Goal: Task Accomplishment & Management: Manage account settings

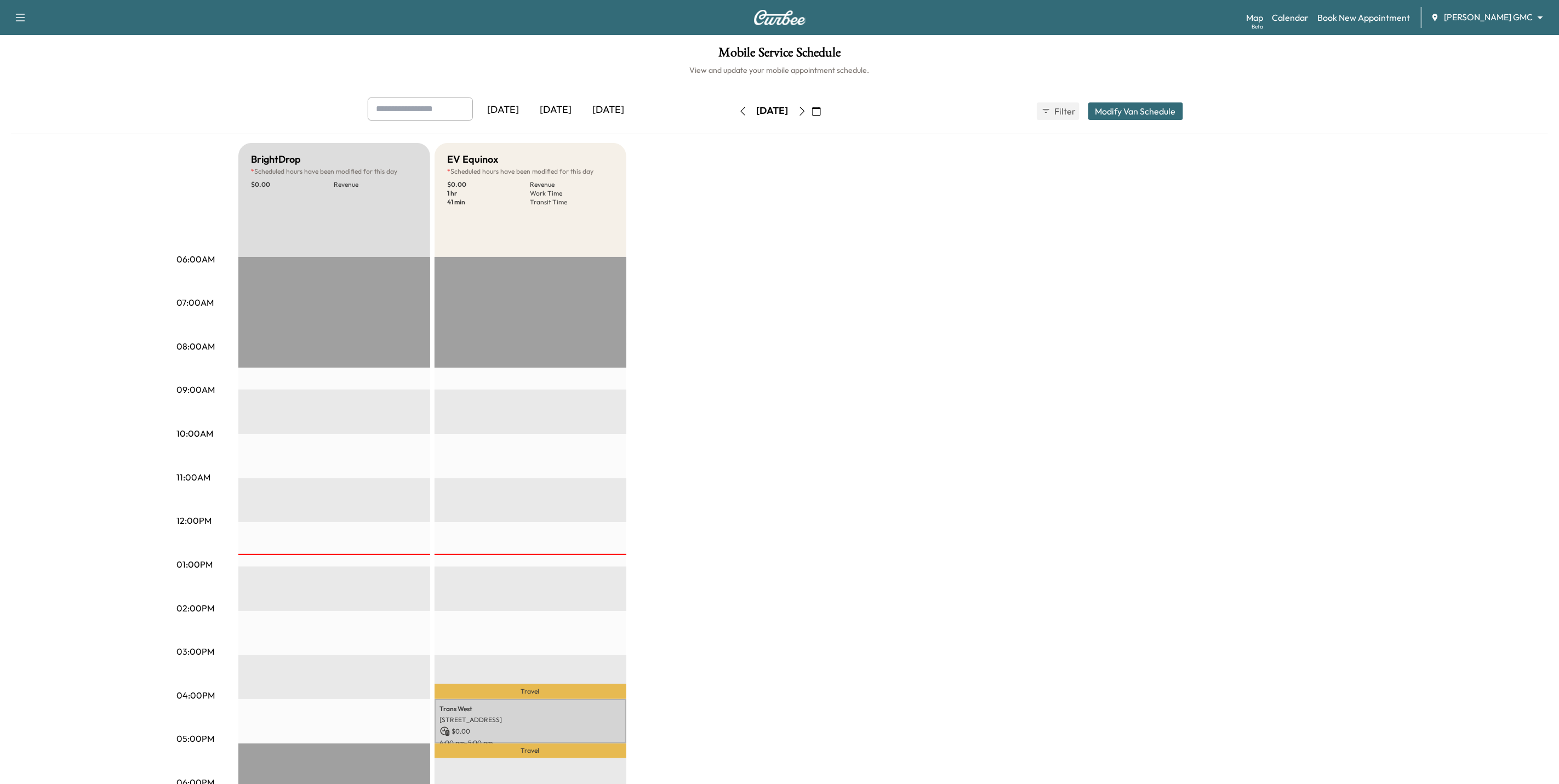
click at [562, 109] on div "[DATE]" at bounding box center [556, 110] width 53 height 25
click at [1481, 15] on body "Support Log Out Map Beta Calendar Book New Appointment [PERSON_NAME] GMC ******…" at bounding box center [786, 392] width 1571 height 784
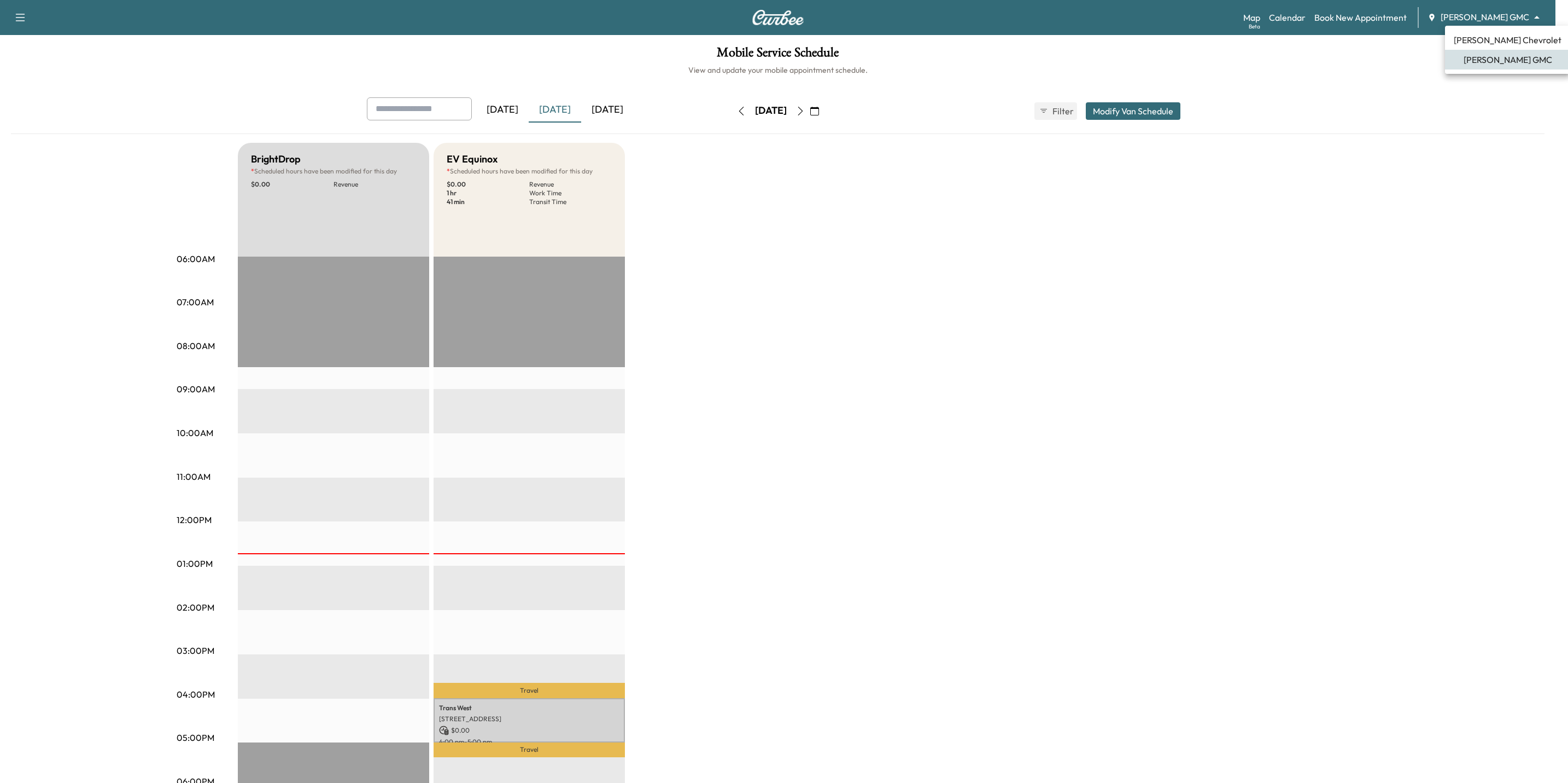
click at [1473, 41] on span "[PERSON_NAME] Chevrolet" at bounding box center [1508, 39] width 108 height 13
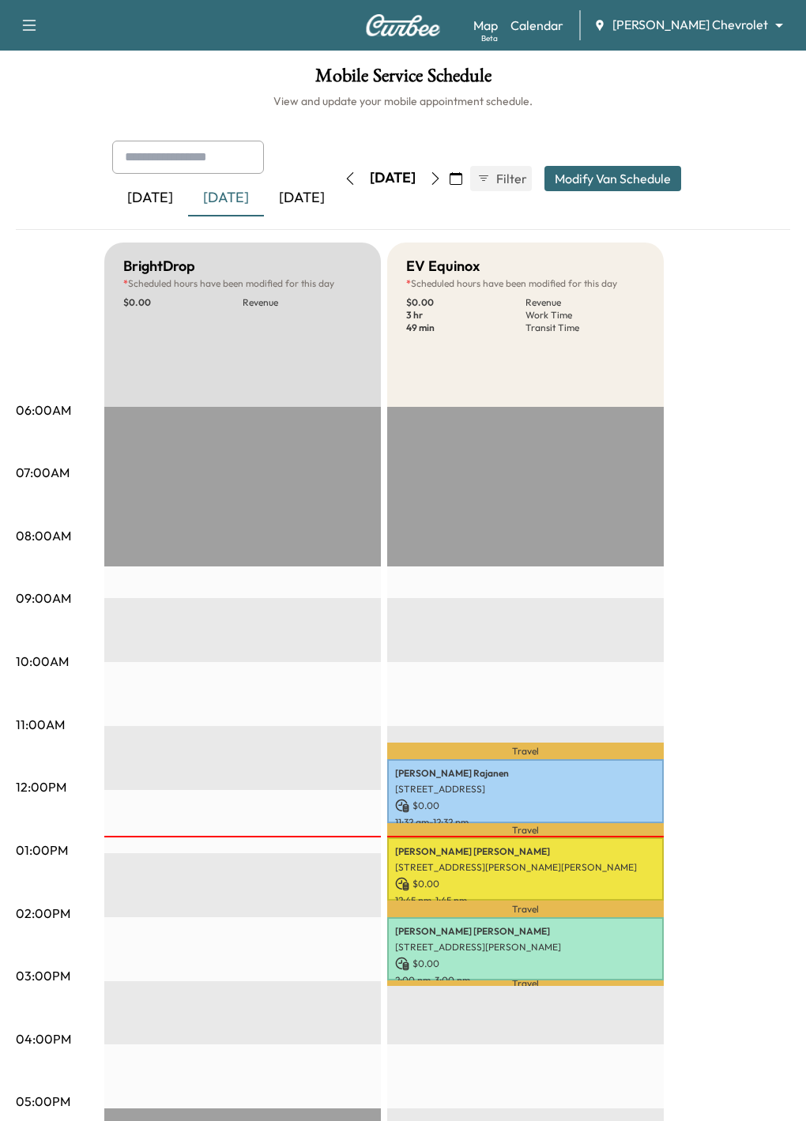
click at [743, 17] on body "Book New Appointment Support Log Out Map Beta Calendar [PERSON_NAME] Chevrolet …" at bounding box center [403, 560] width 806 height 1121
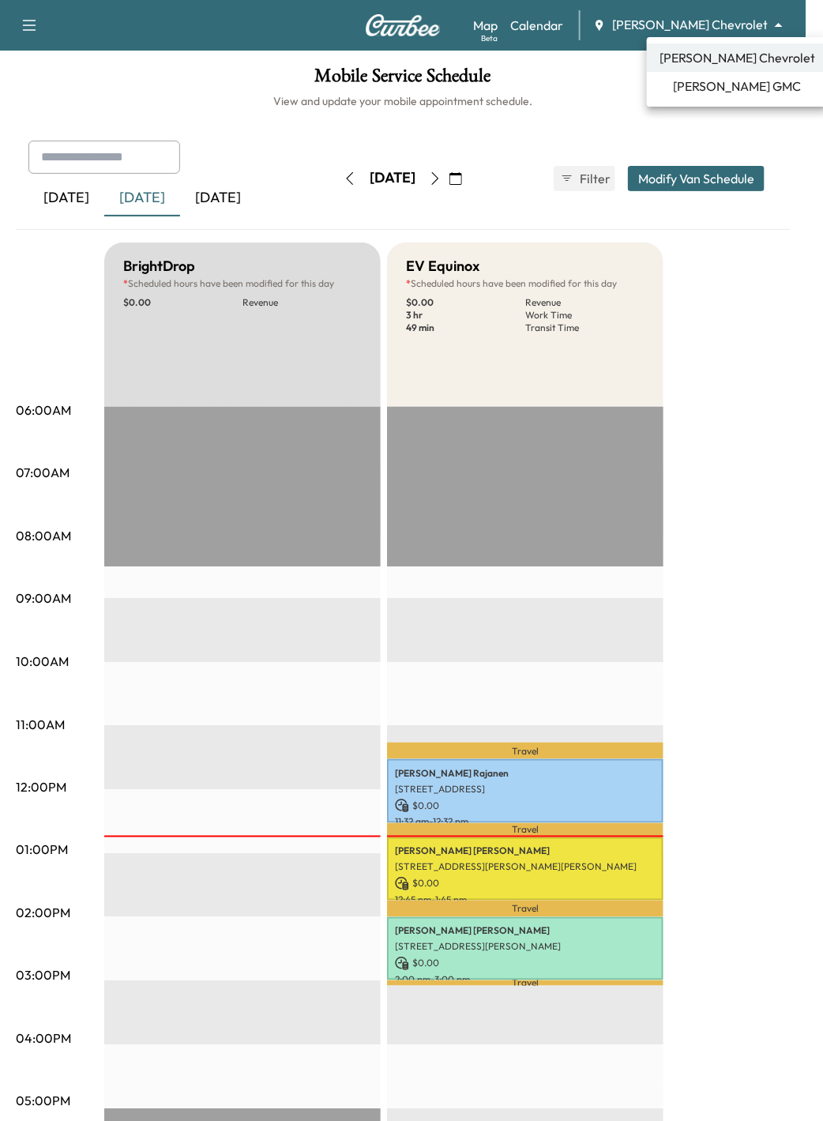
click at [742, 86] on span "[PERSON_NAME] GMC" at bounding box center [738, 86] width 128 height 19
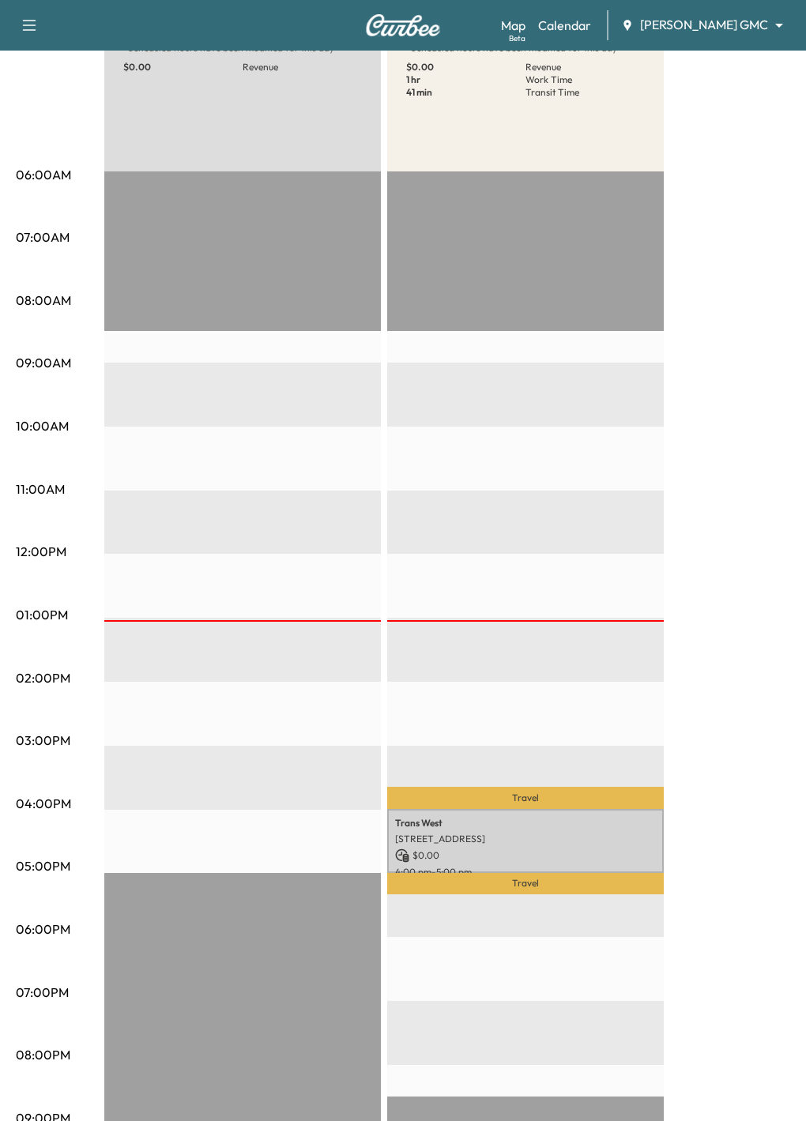
scroll to position [237, 0]
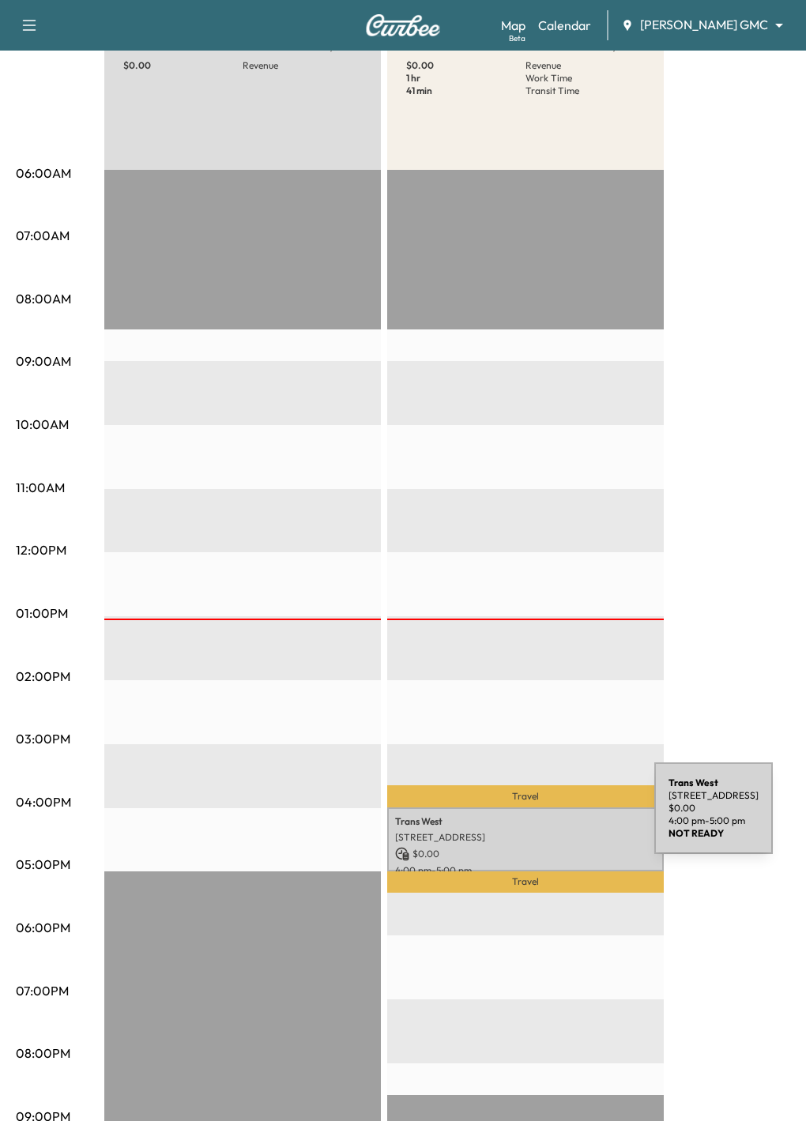
click at [536, 818] on div "[GEOGRAPHIC_DATA][STREET_ADDRESS][GEOGRAPHIC_DATA] $ 0.00 4:00 pm - 5:00 pm" at bounding box center [525, 840] width 277 height 64
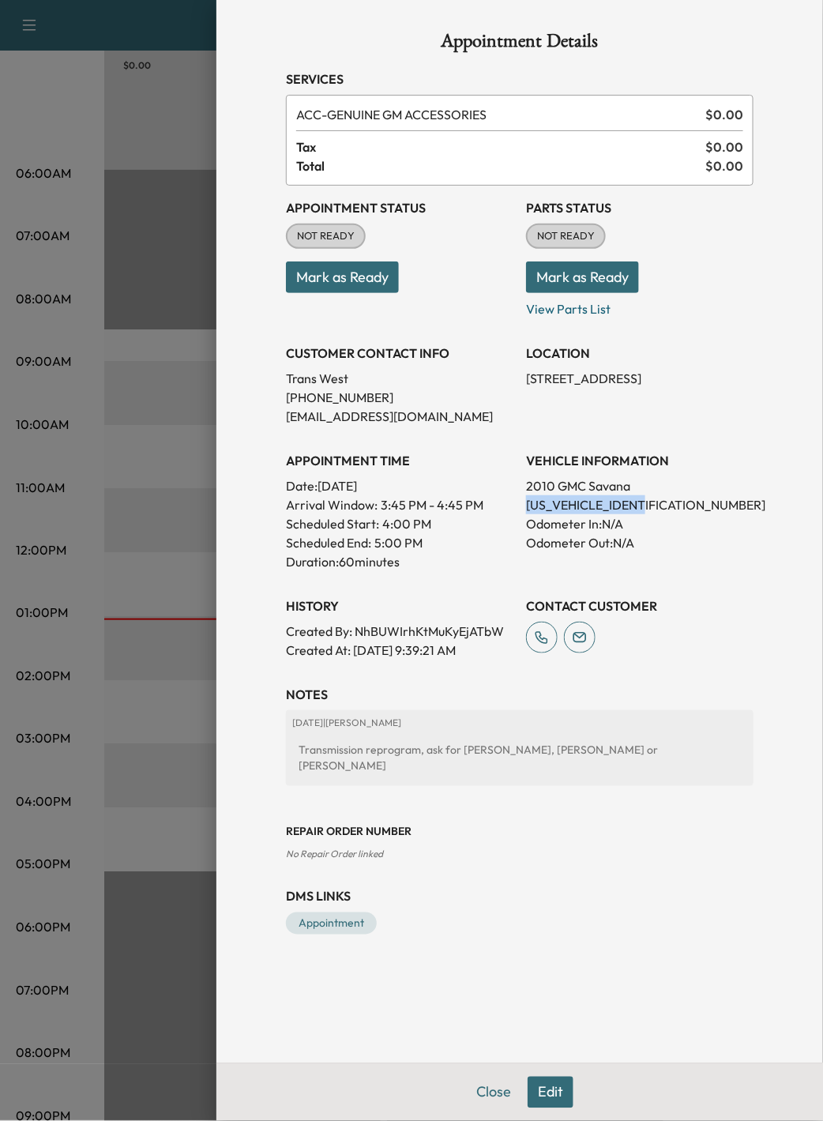
drag, startPoint x: 672, startPoint y: 503, endPoint x: 529, endPoint y: 501, distance: 143.0
click at [529, 501] on p "[US_VEHICLE_IDENTIFICATION_NUMBER]" at bounding box center [640, 504] width 228 height 19
copy p "[US_VEHICLE_IDENTIFICATION_NUMBER]"
click at [187, 140] on div at bounding box center [411, 560] width 823 height 1121
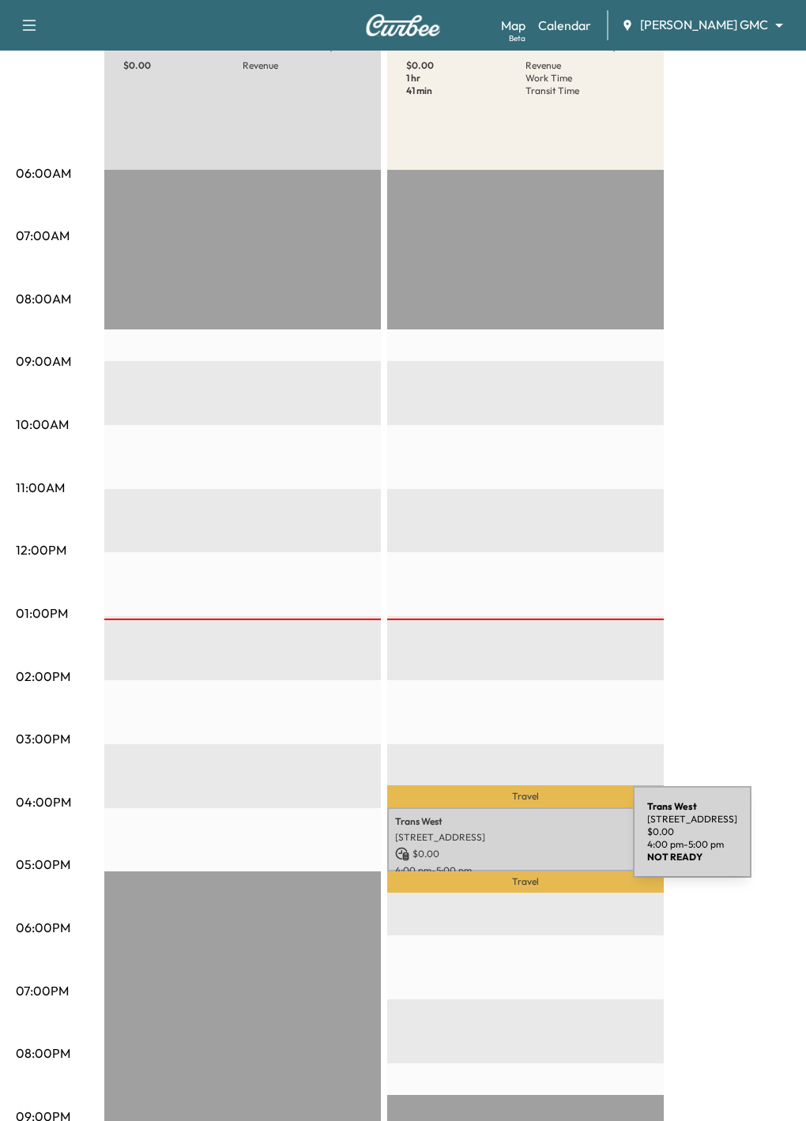
click at [517, 832] on p "[STREET_ADDRESS]" at bounding box center [525, 837] width 261 height 13
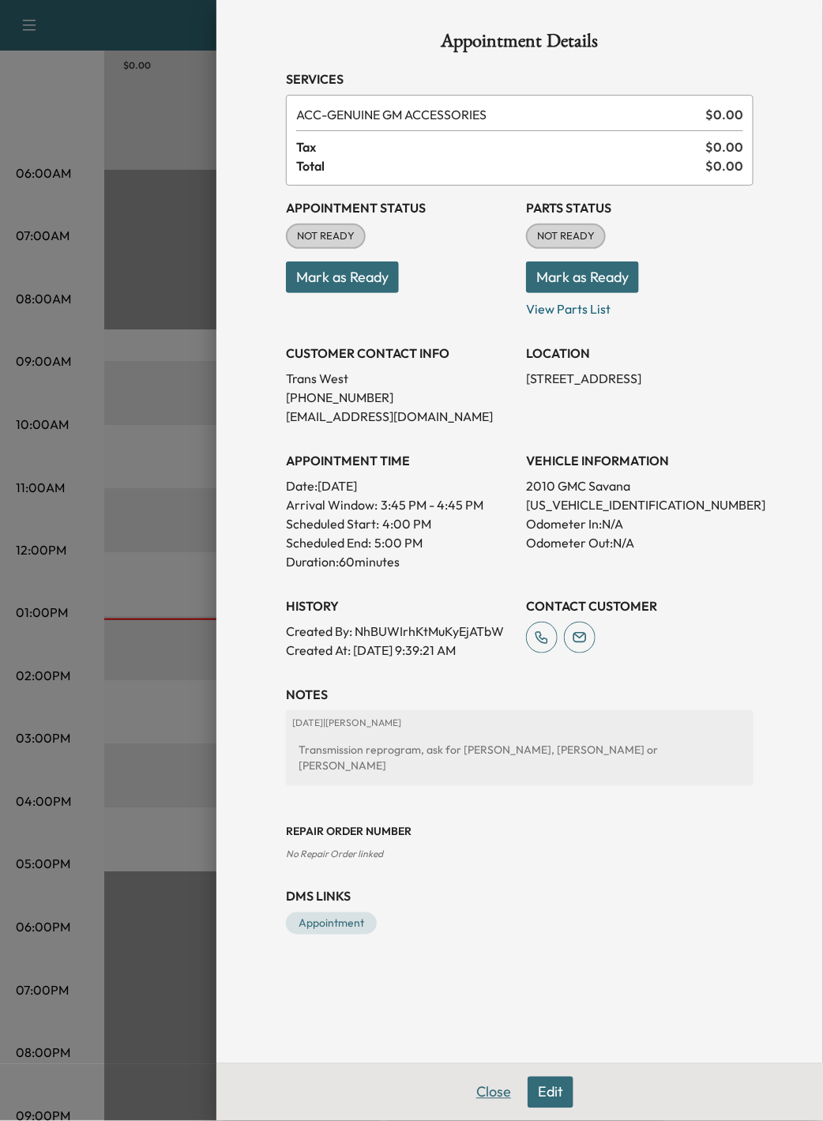
click at [498, 1088] on button "Close" at bounding box center [493, 1093] width 55 height 32
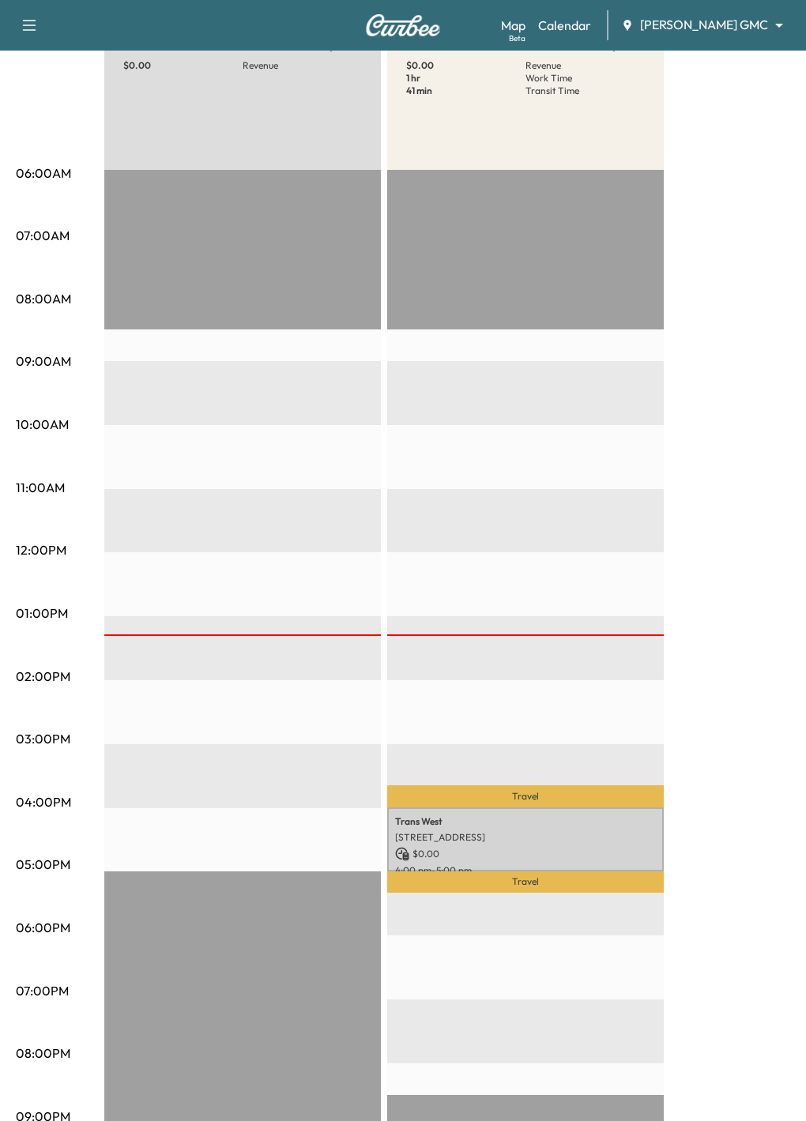
click at [705, 673] on div "BrightDrop * Scheduled hours have been modified for this day $ 0.00 Revenue EST…" at bounding box center [447, 598] width 686 height 1185
click at [517, 831] on p "[STREET_ADDRESS]" at bounding box center [525, 837] width 261 height 13
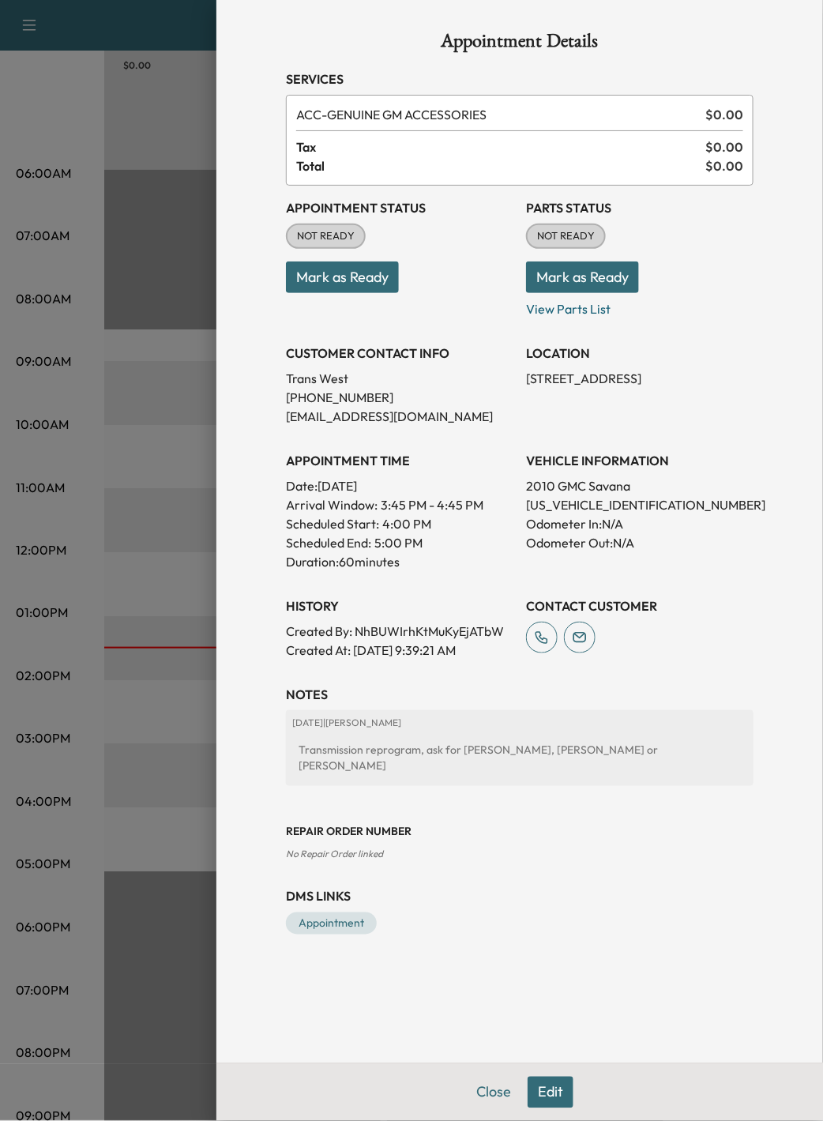
click at [366, 270] on button "Mark as Ready" at bounding box center [342, 278] width 113 height 32
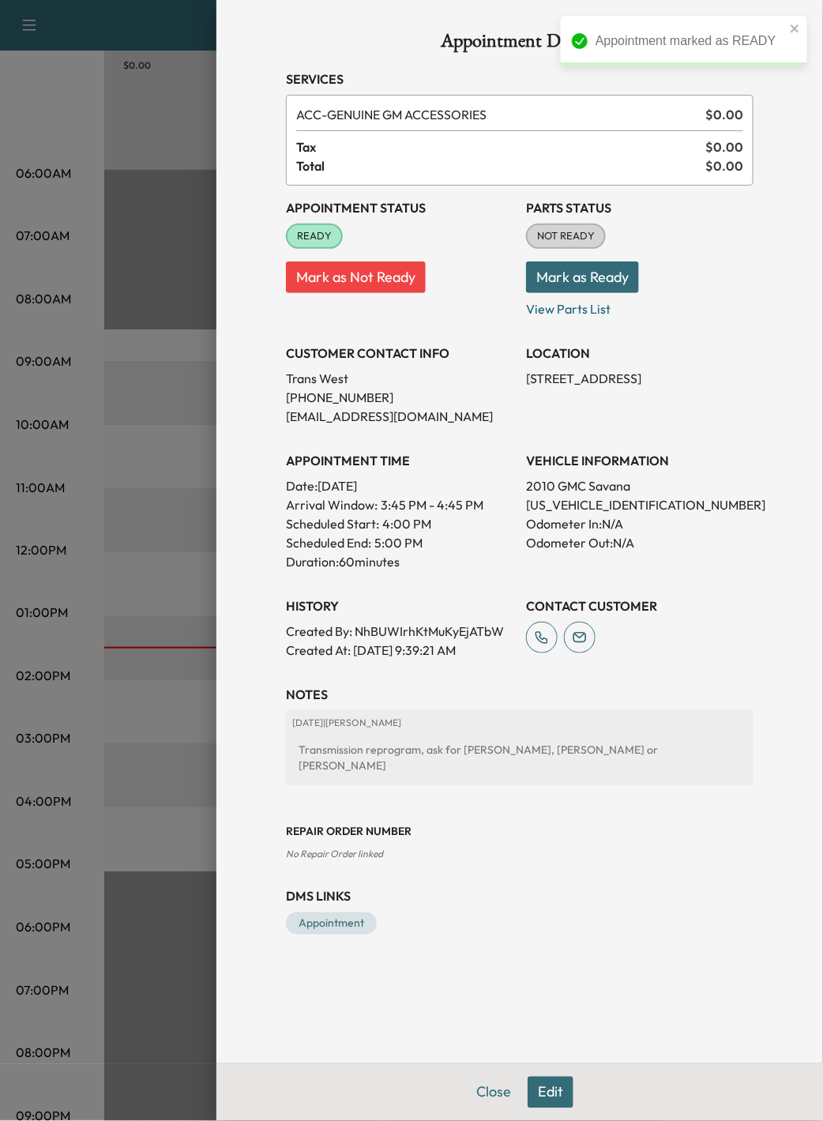
click at [167, 825] on div at bounding box center [411, 560] width 823 height 1121
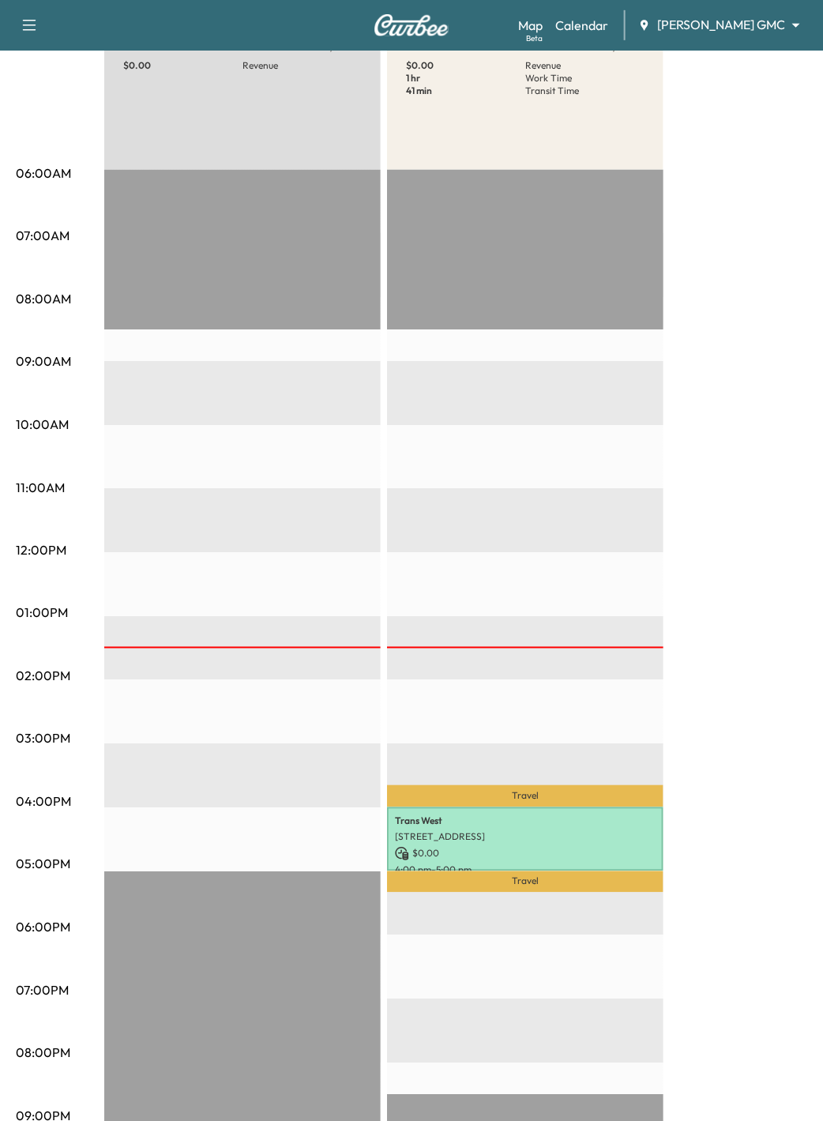
click at [695, 21] on body "Book New Appointment Support Log Out Map Beta Calendar [PERSON_NAME] GMC ******…" at bounding box center [411, 323] width 823 height 1121
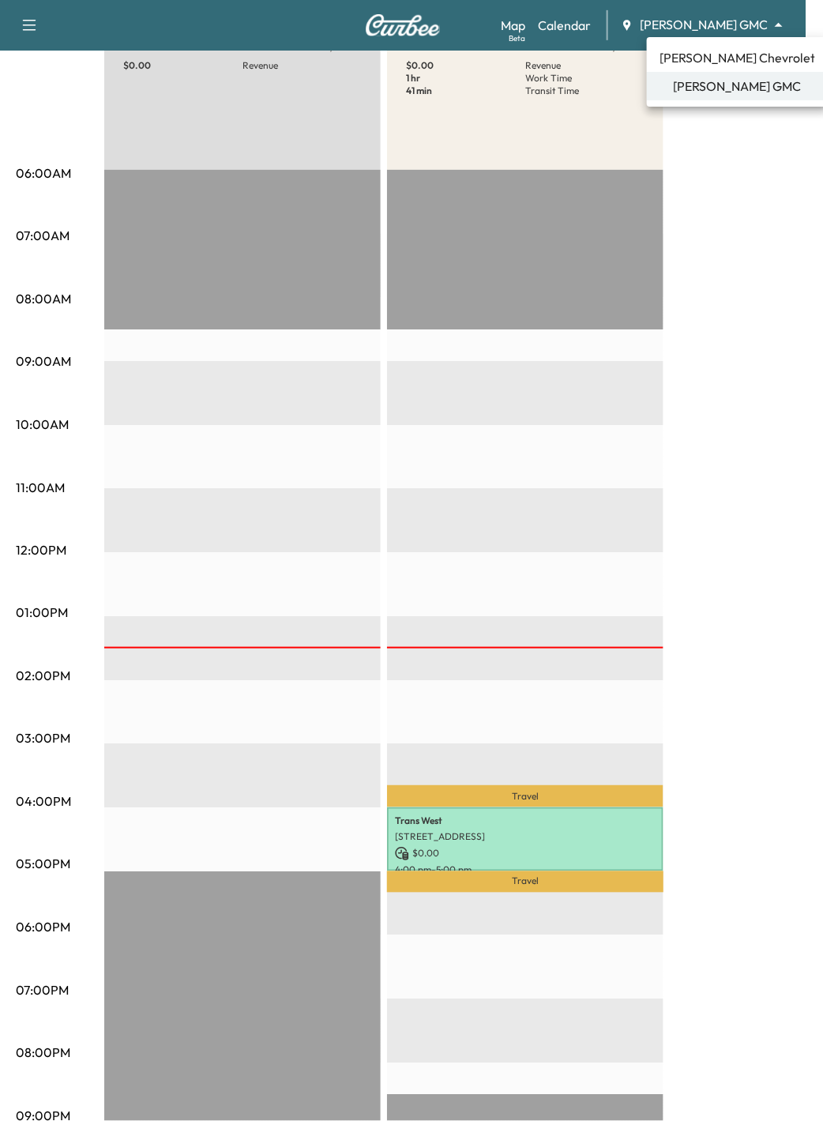
click at [748, 58] on span "[PERSON_NAME] Chevrolet" at bounding box center [738, 57] width 156 height 19
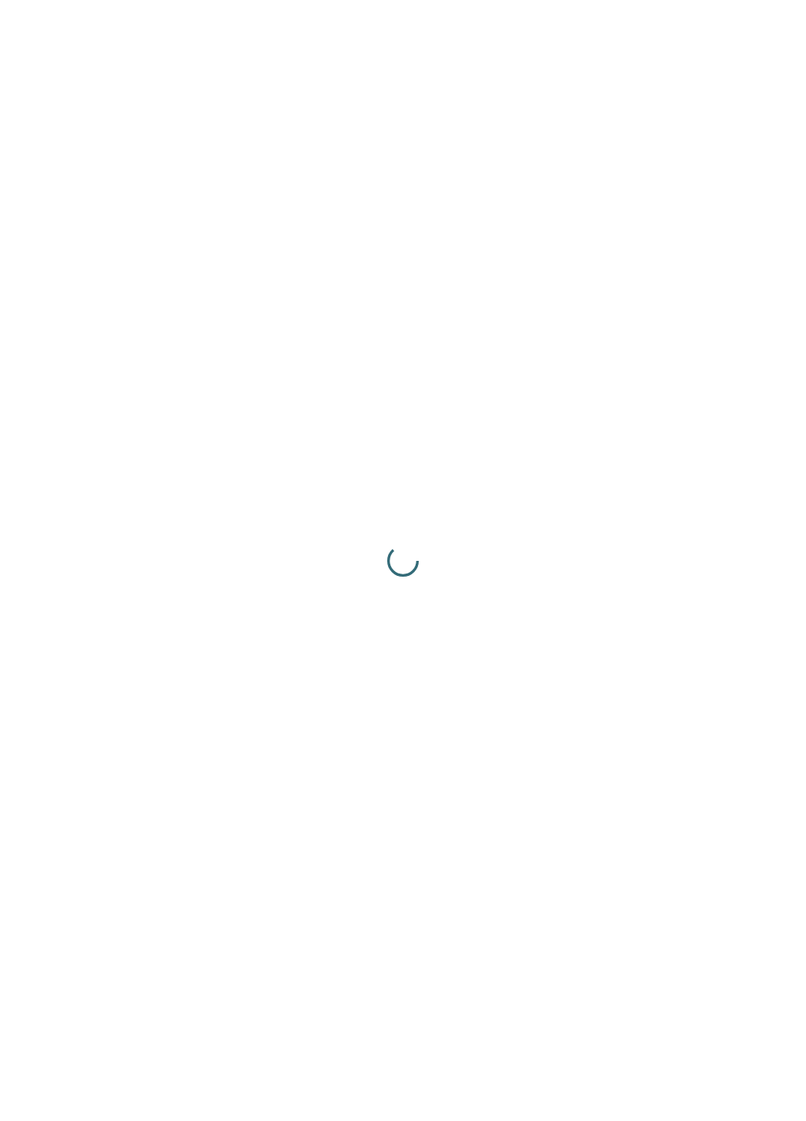
scroll to position [0, 0]
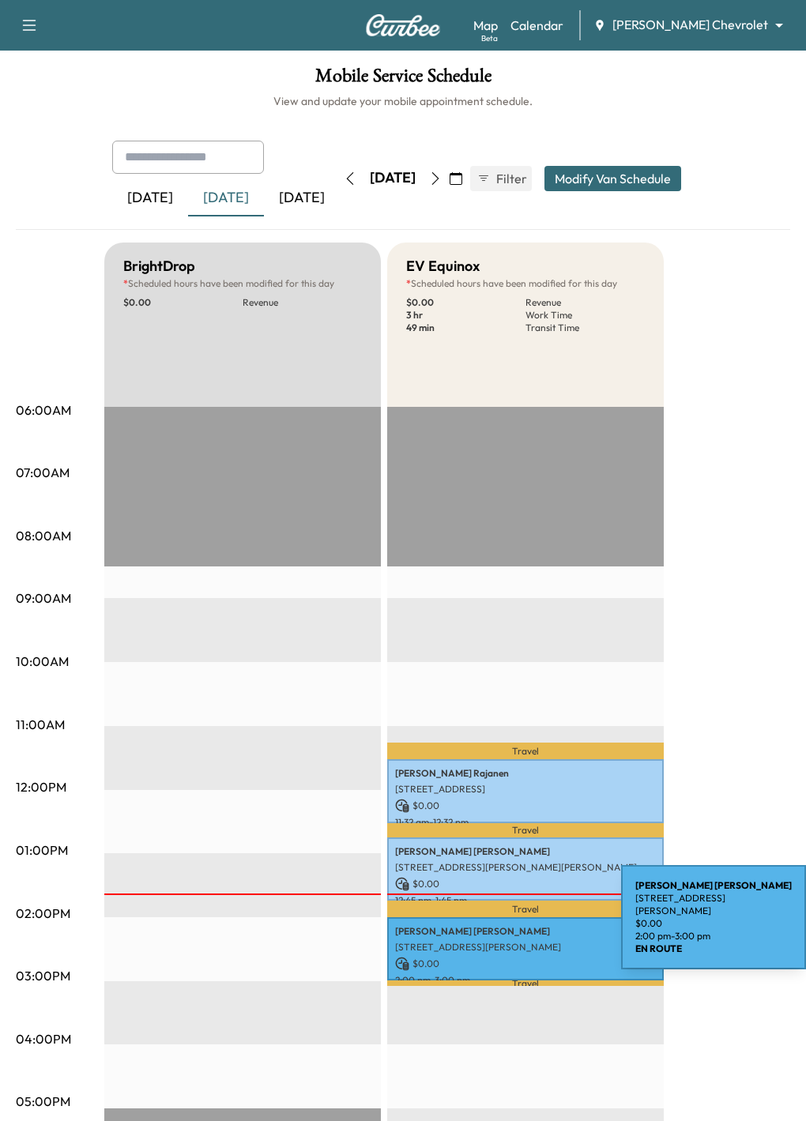
click at [503, 925] on p "[PERSON_NAME]" at bounding box center [525, 931] width 261 height 13
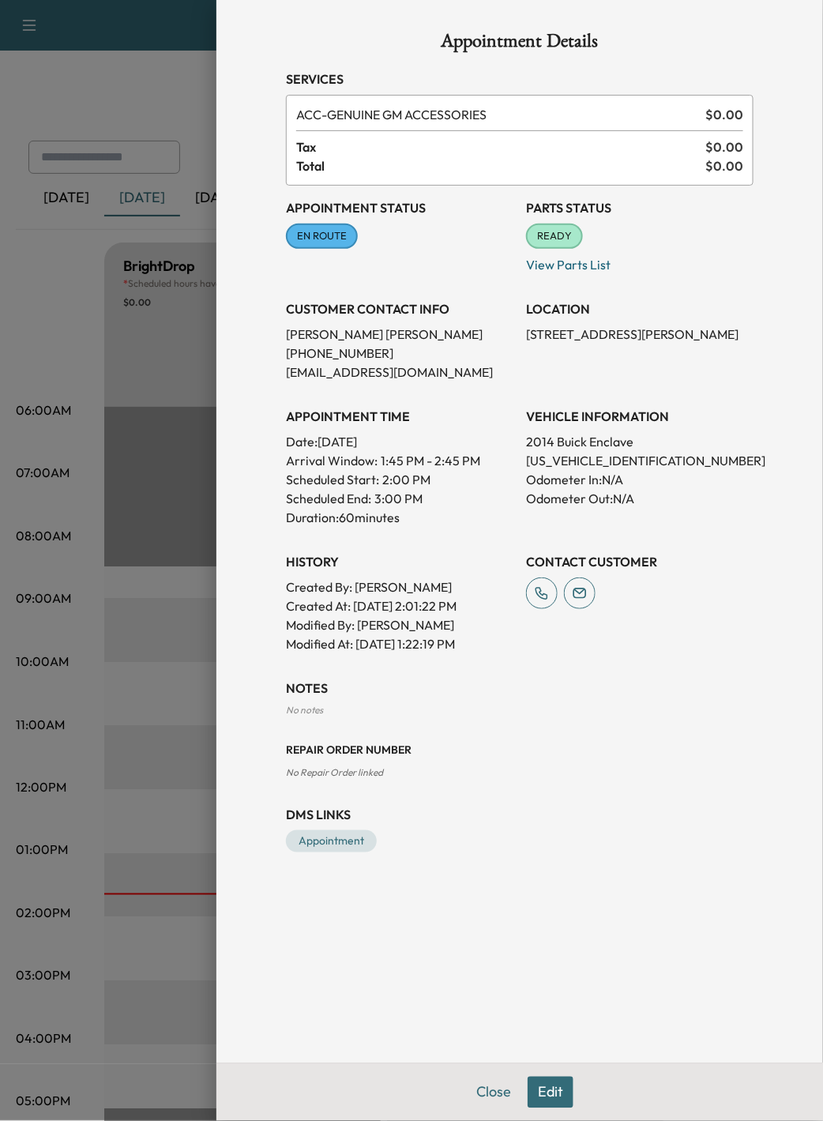
click at [164, 360] on div at bounding box center [411, 560] width 823 height 1121
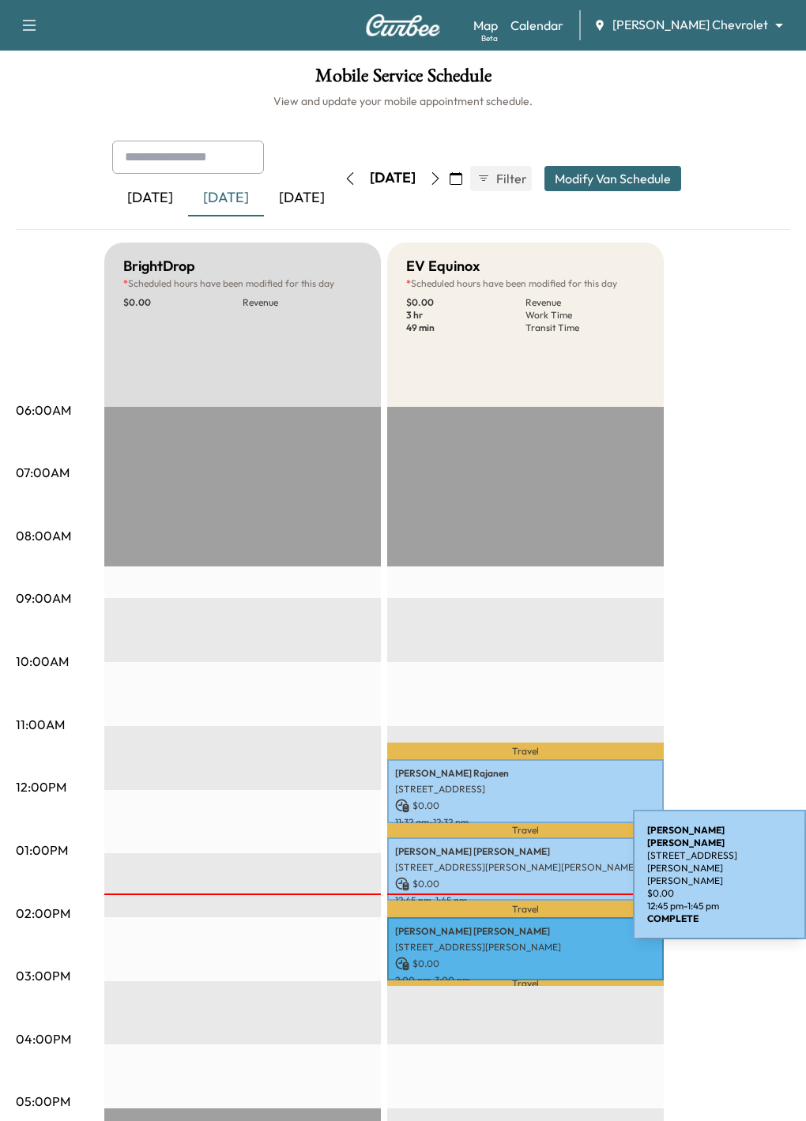
click at [514, 865] on p "[STREET_ADDRESS][PERSON_NAME][PERSON_NAME]" at bounding box center [525, 867] width 261 height 13
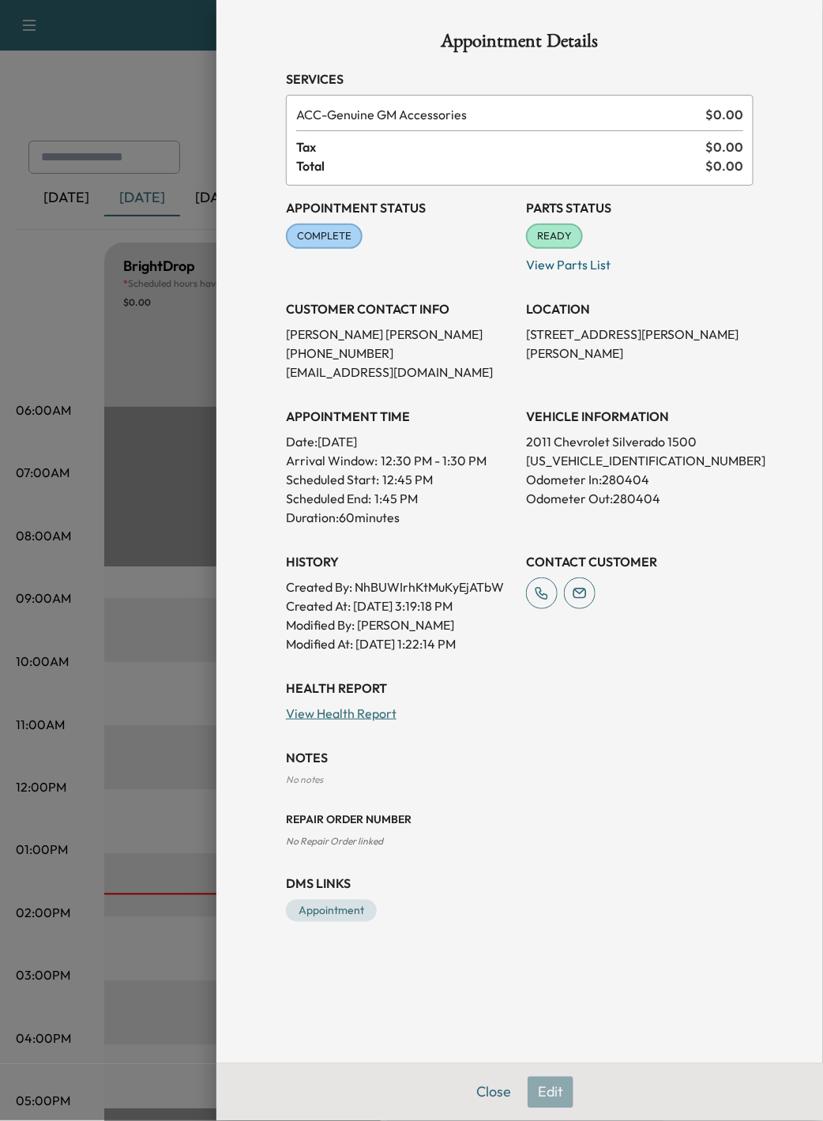
click at [195, 358] on div at bounding box center [411, 560] width 823 height 1121
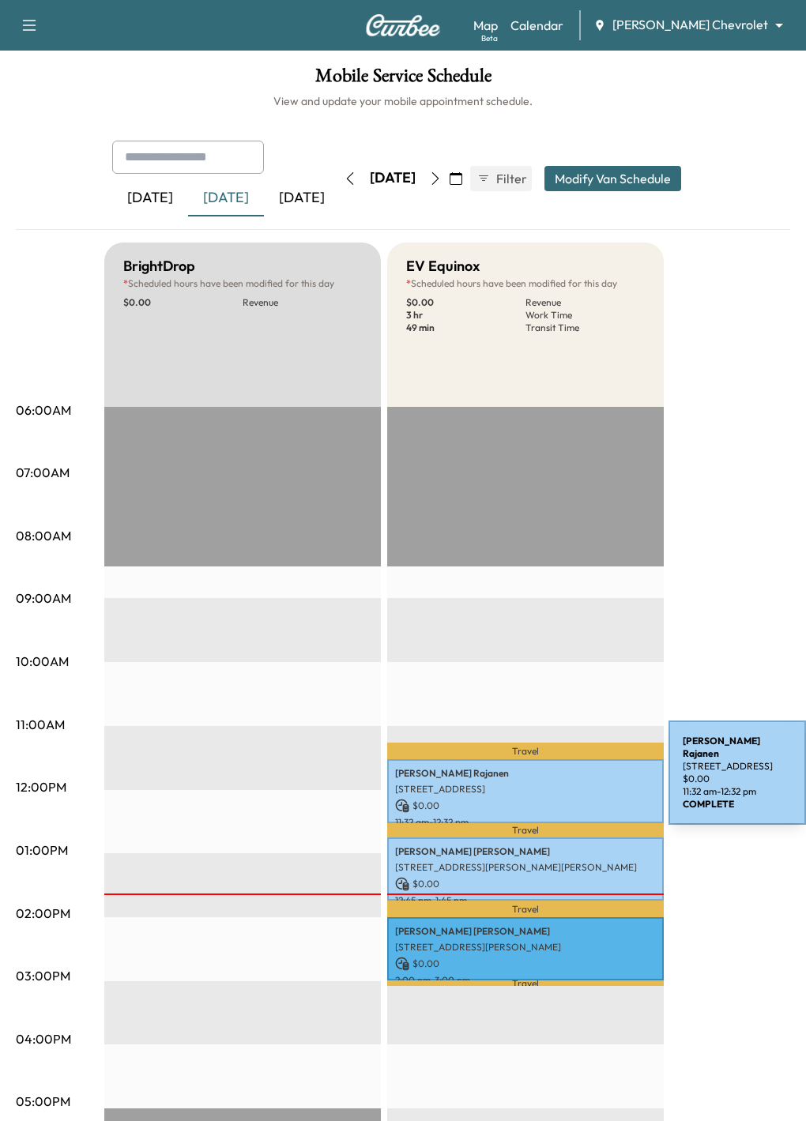
click at [550, 783] on p "[STREET_ADDRESS]" at bounding box center [525, 789] width 261 height 13
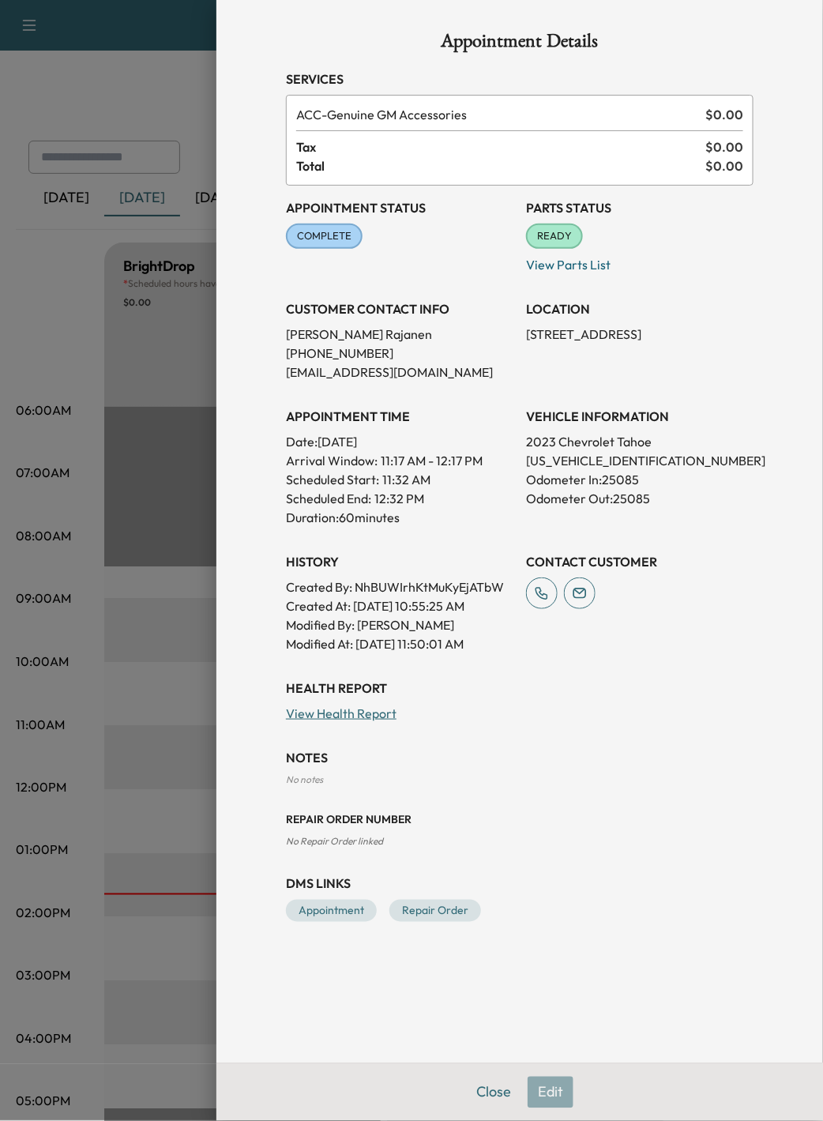
drag, startPoint x: 175, startPoint y: 375, endPoint x: 190, endPoint y: 379, distance: 15.5
click at [176, 378] on div at bounding box center [411, 560] width 823 height 1121
